Goal: Transaction & Acquisition: Purchase product/service

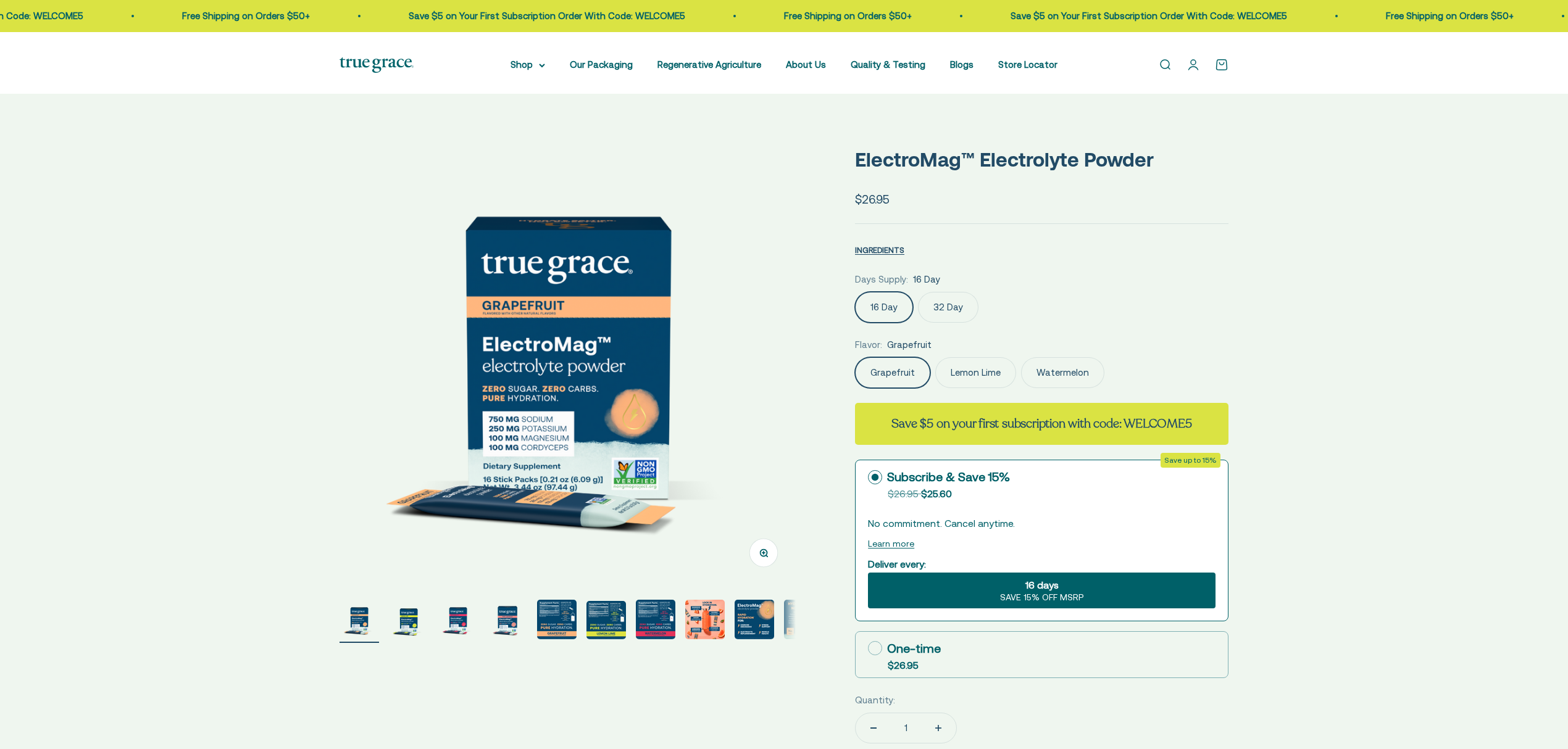
click at [966, 323] on label "32 Day" at bounding box center [948, 307] width 61 height 31
click at [855, 292] on input "32 Day" at bounding box center [854, 292] width 1 height 1
radio input "true"
